Goal: Information Seeking & Learning: Learn about a topic

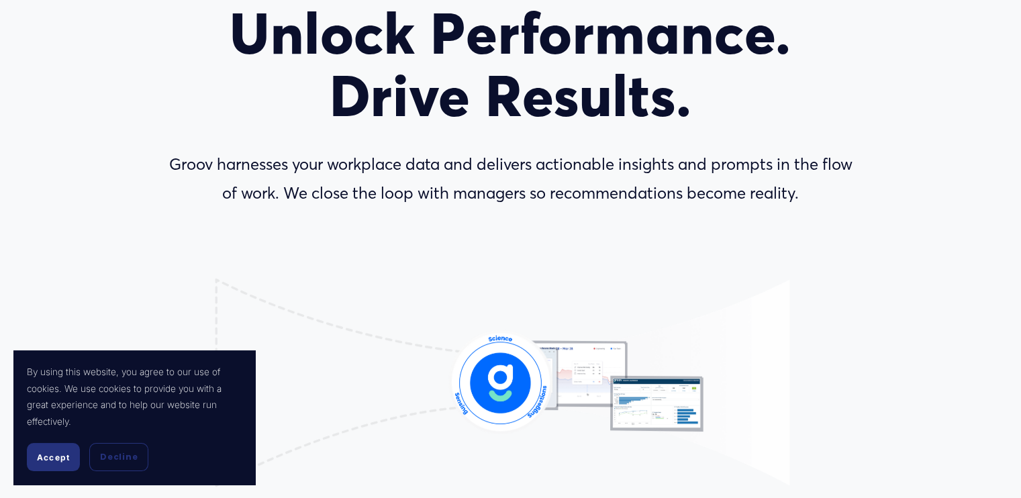
scroll to position [132, 0]
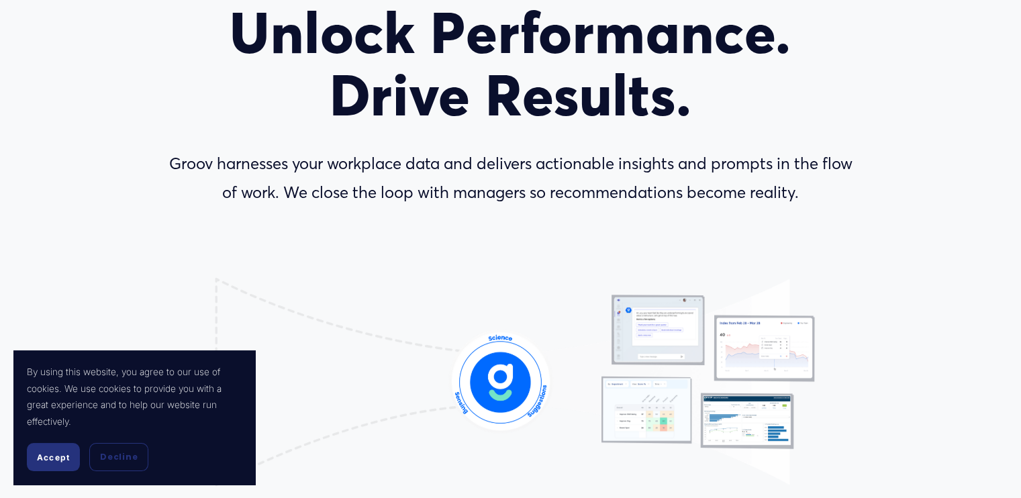
click at [32, 458] on button "Accept" at bounding box center [53, 457] width 53 height 28
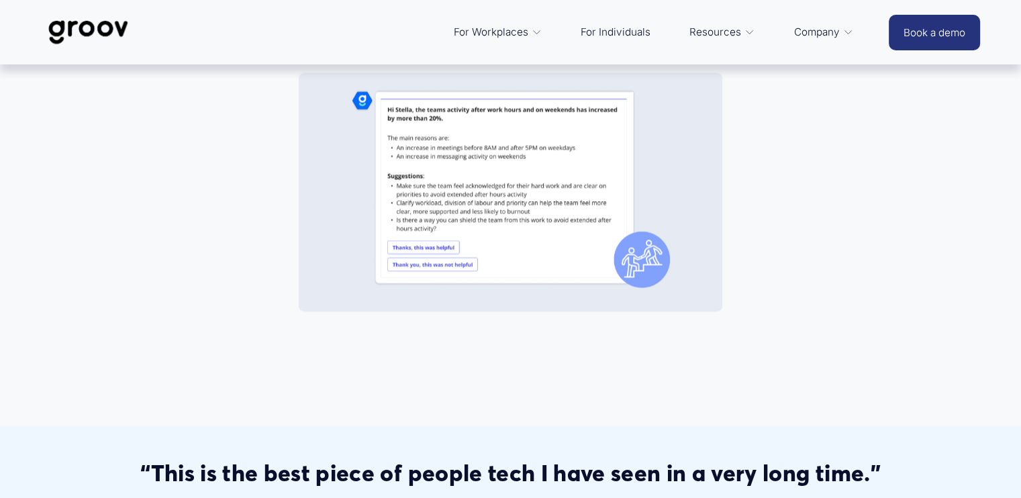
scroll to position [1155, 0]
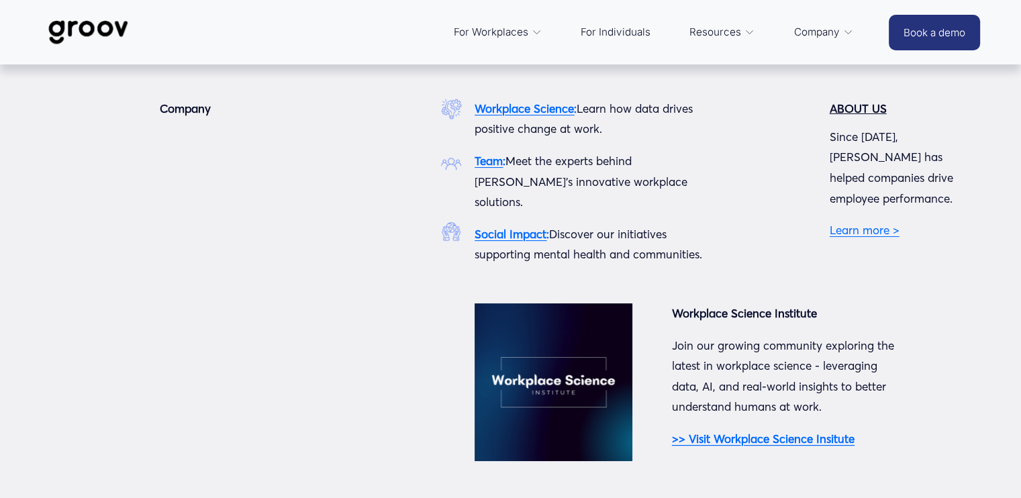
click at [849, 114] on strong "ABOUT US" at bounding box center [857, 108] width 57 height 14
click at [864, 223] on link "Learn more >" at bounding box center [864, 230] width 70 height 14
